Goal: Transaction & Acquisition: Subscribe to service/newsletter

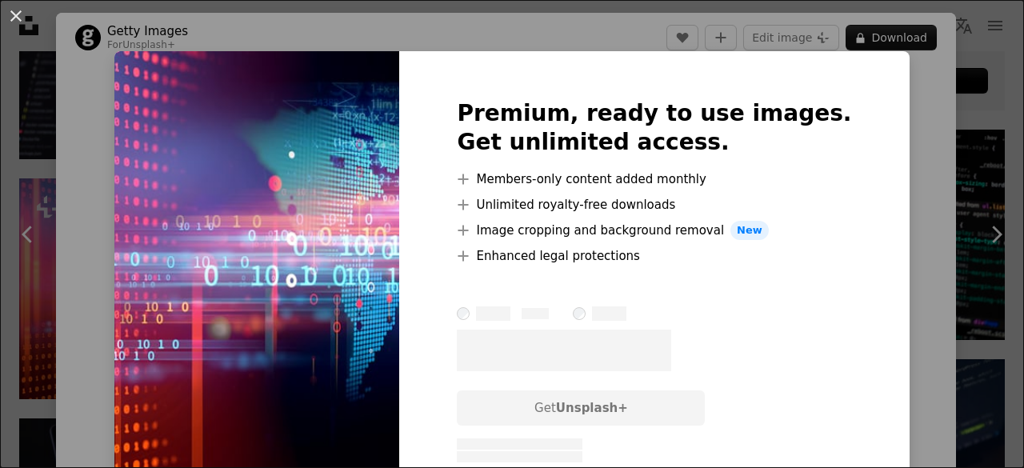
scroll to position [106, 0]
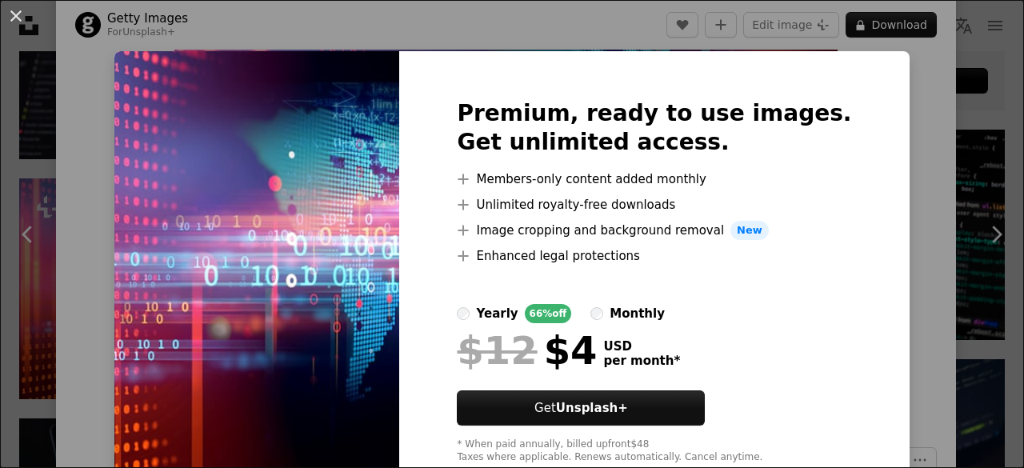
click at [863, 188] on div "An X shape Premium, ready to use images. Get unlimited access. A plus sign Memb…" at bounding box center [512, 234] width 1024 height 468
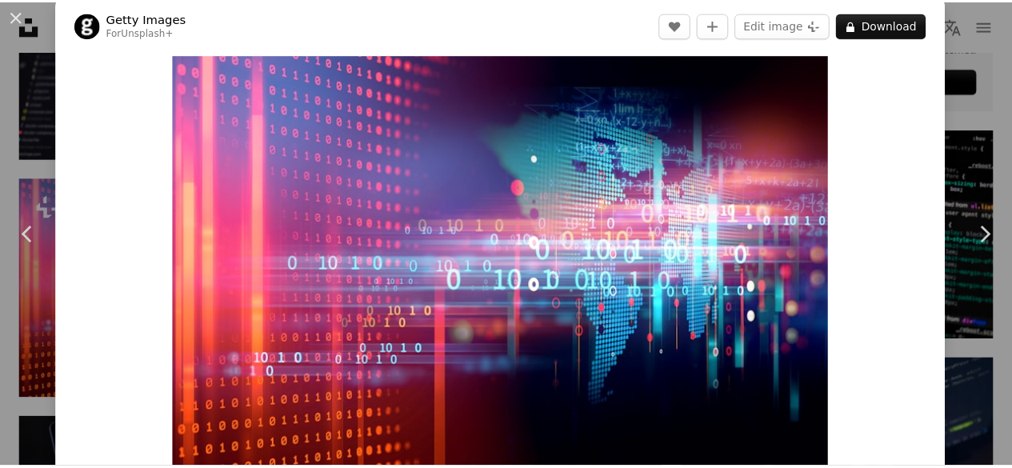
scroll to position [15, 0]
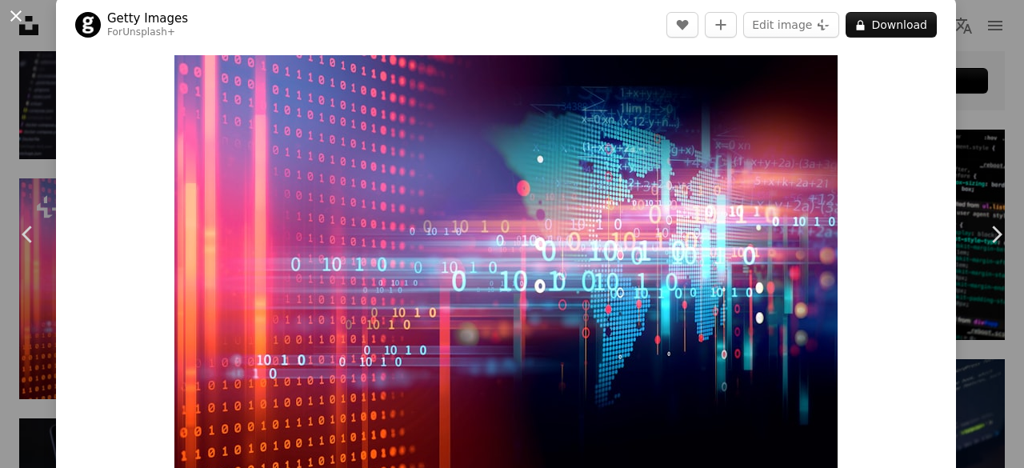
click at [18, 6] on button "An X shape" at bounding box center [15, 15] width 19 height 19
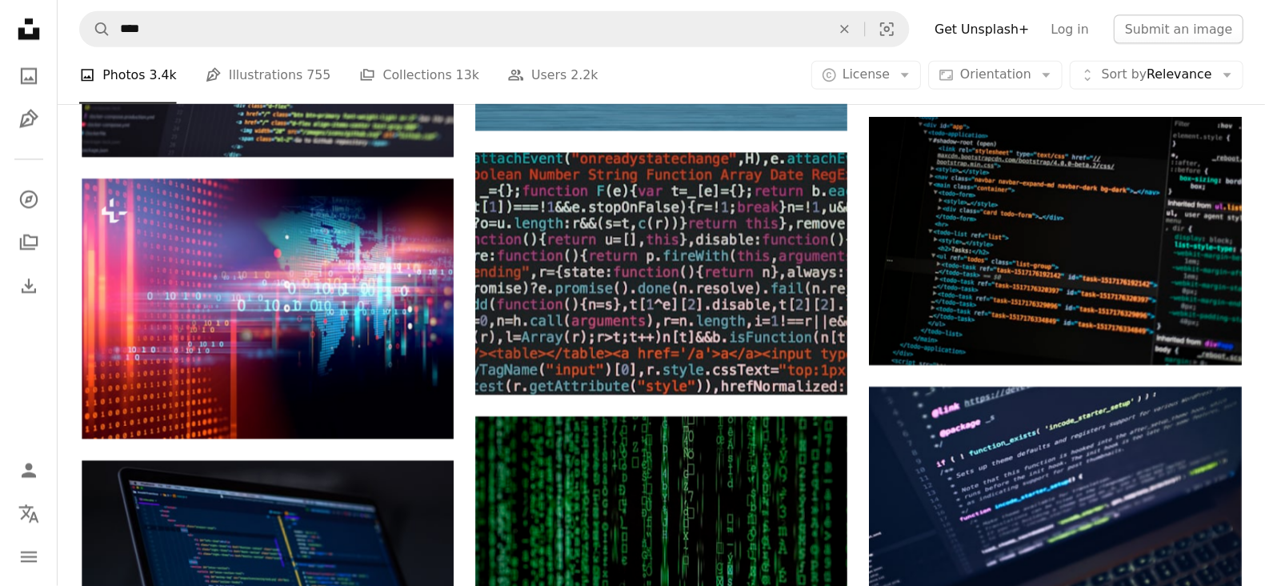
scroll to position [743, 0]
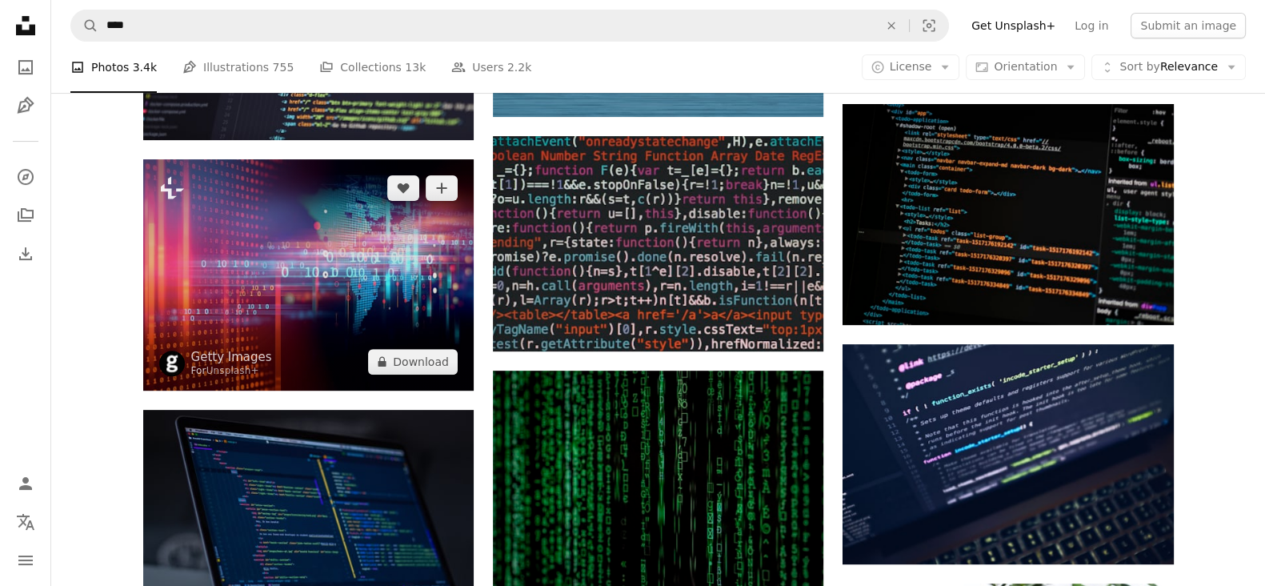
drag, startPoint x: 971, startPoint y: 2, endPoint x: 419, endPoint y: 310, distance: 632.2
click at [419, 310] on img at bounding box center [308, 274] width 330 height 231
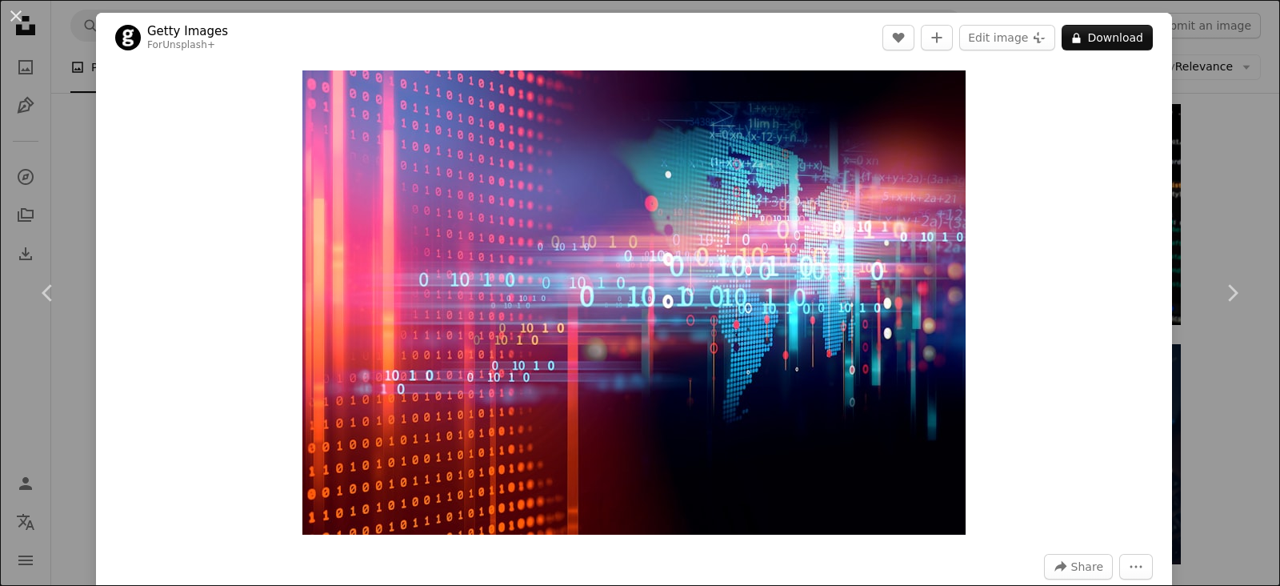
click at [1023, 122] on div "An X shape Chevron left Chevron right Getty Images For Unsplash+ A heart A plus…" at bounding box center [640, 293] width 1280 height 586
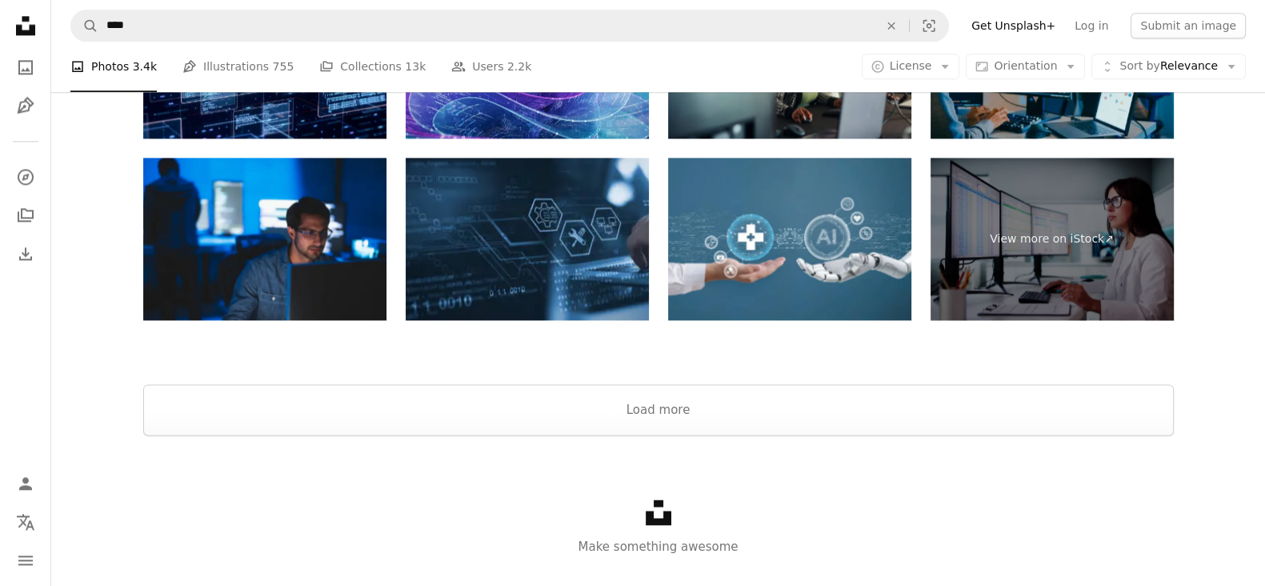
scroll to position [2680, 0]
